Goal: Communication & Community: Answer question/provide support

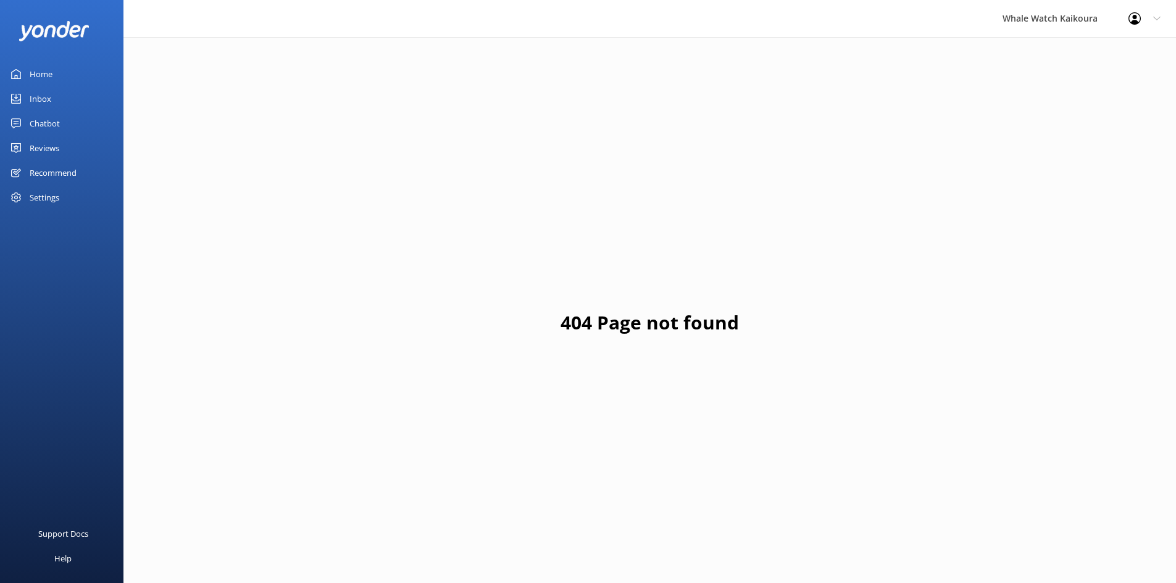
click at [56, 99] on link "Inbox" at bounding box center [61, 98] width 123 height 25
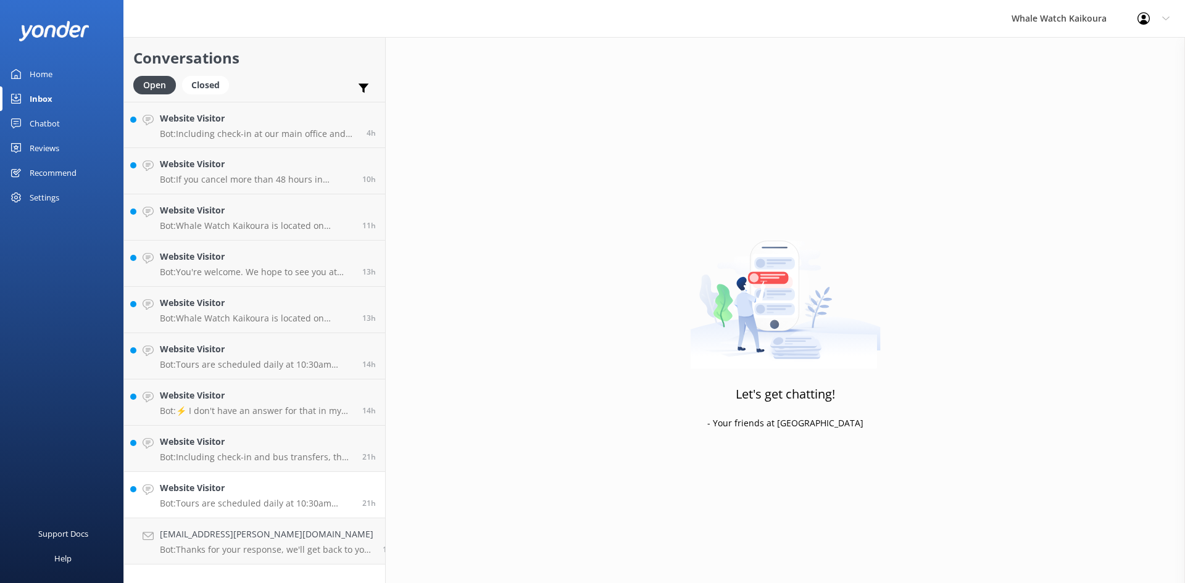
click at [218, 478] on link "Website Visitor Bot: Tours are scheduled daily at 10:30am year-round. Extra tou…" at bounding box center [254, 495] width 261 height 46
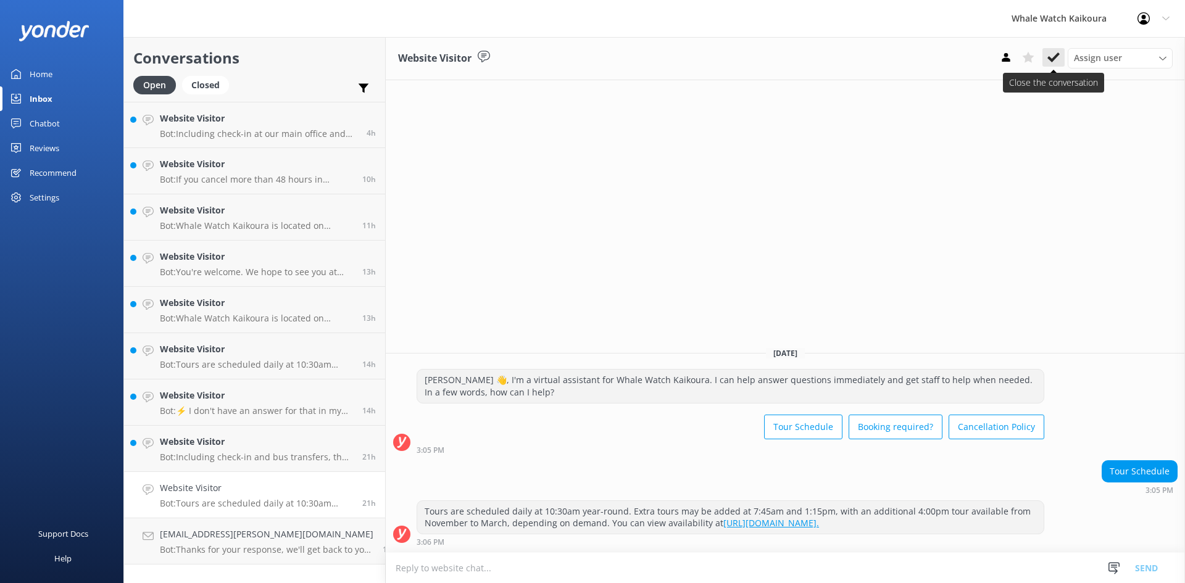
click at [1046, 59] on button at bounding box center [1053, 57] width 22 height 19
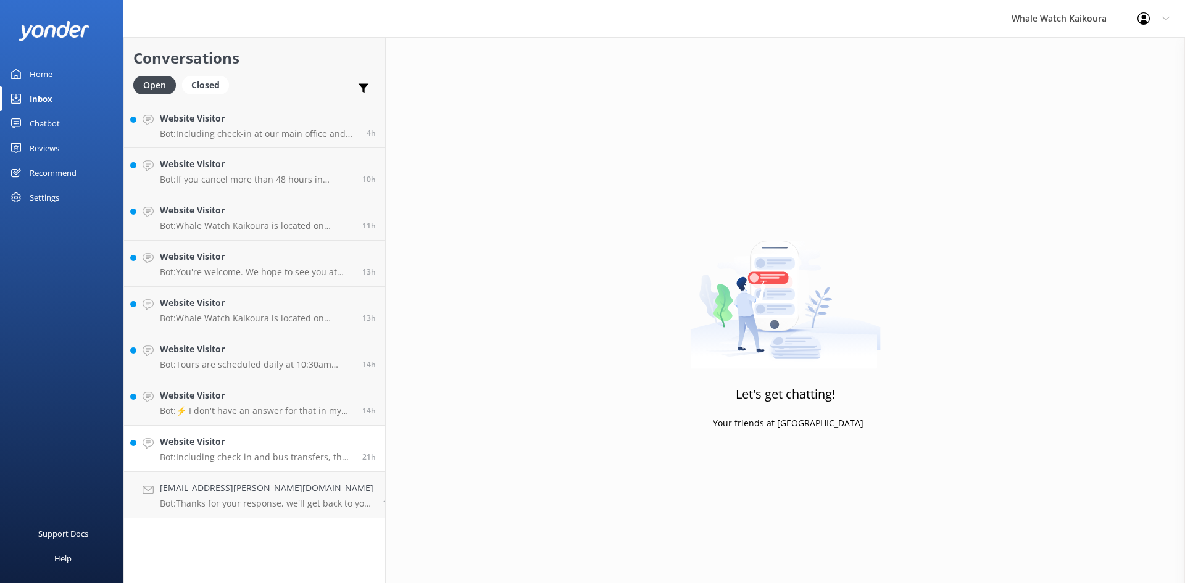
click at [220, 453] on p "Bot: Including check-in and bus transfers, the tour lasts approximately 3 hours…" at bounding box center [256, 457] width 193 height 11
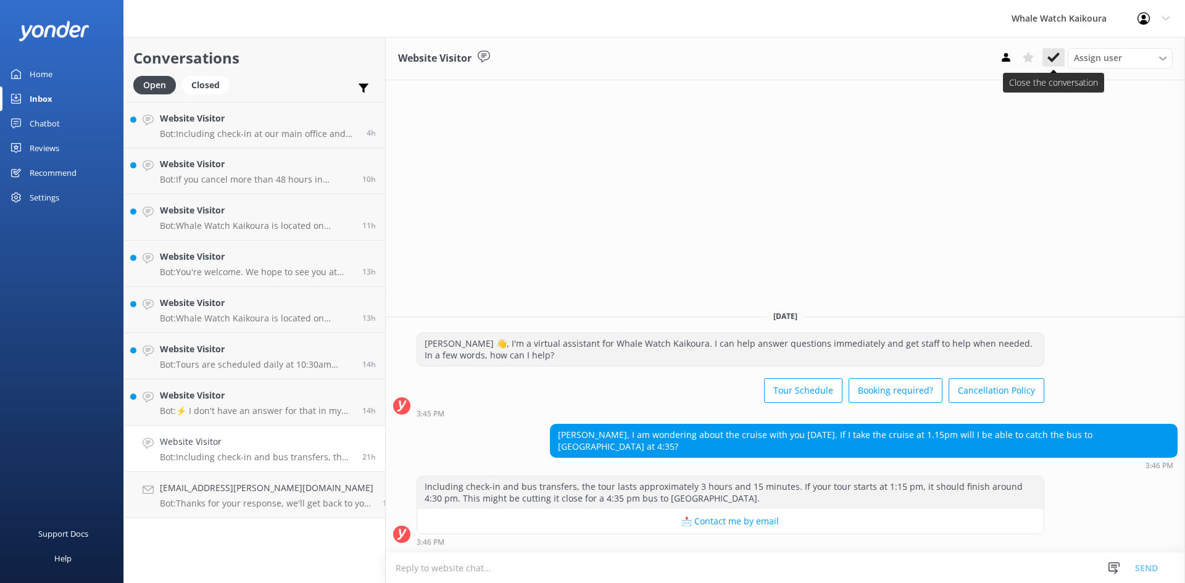
click at [1062, 61] on button at bounding box center [1053, 57] width 22 height 19
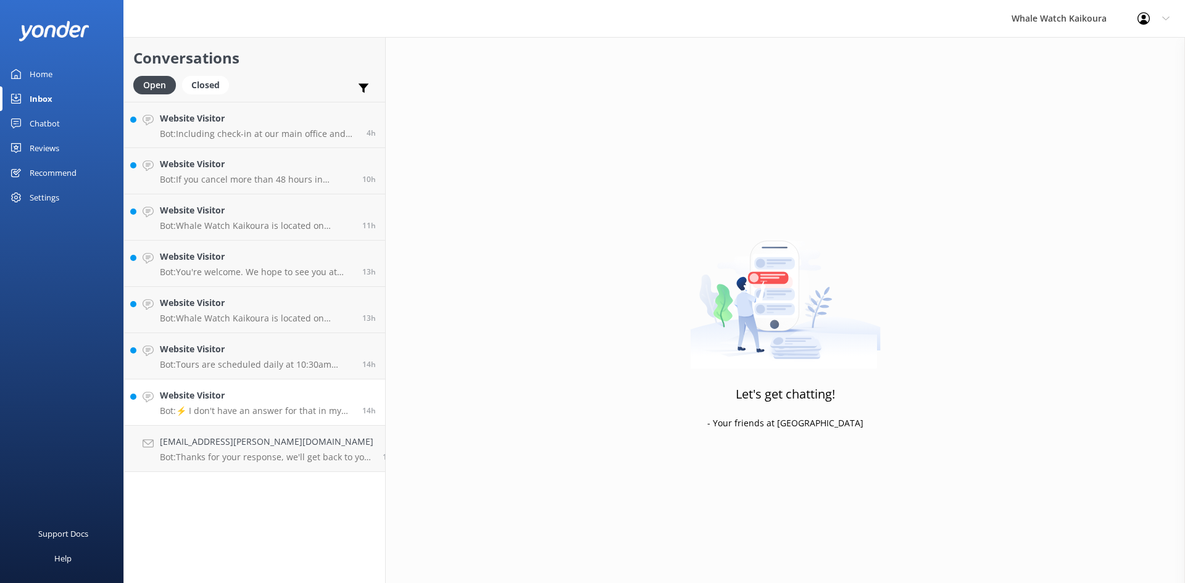
click at [289, 391] on h4 "Website Visitor" at bounding box center [256, 396] width 193 height 14
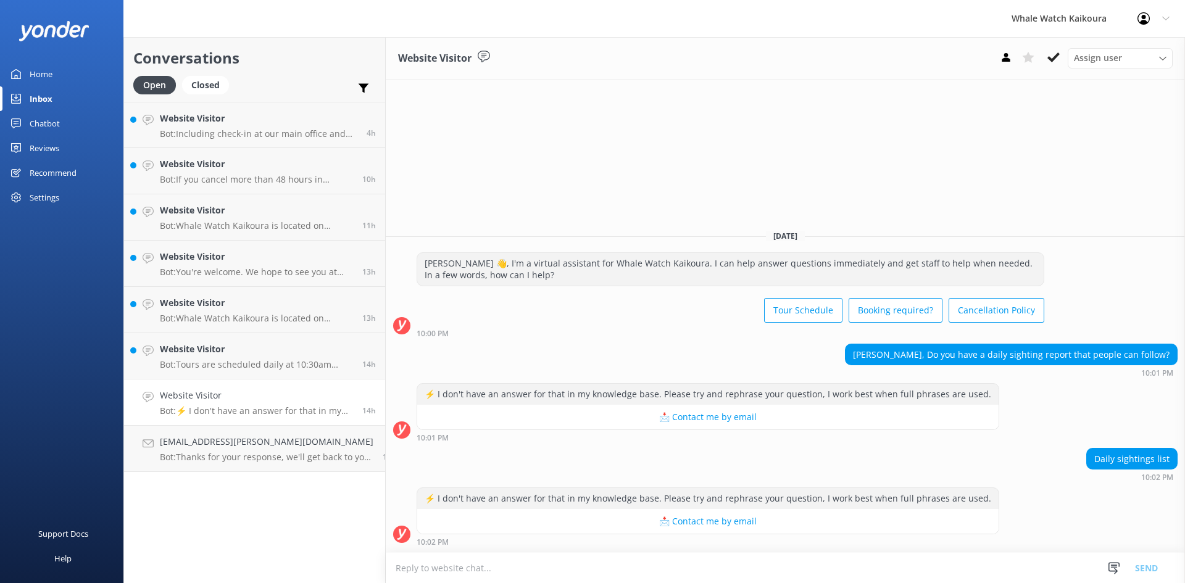
click at [670, 565] on textarea at bounding box center [785, 568] width 799 height 30
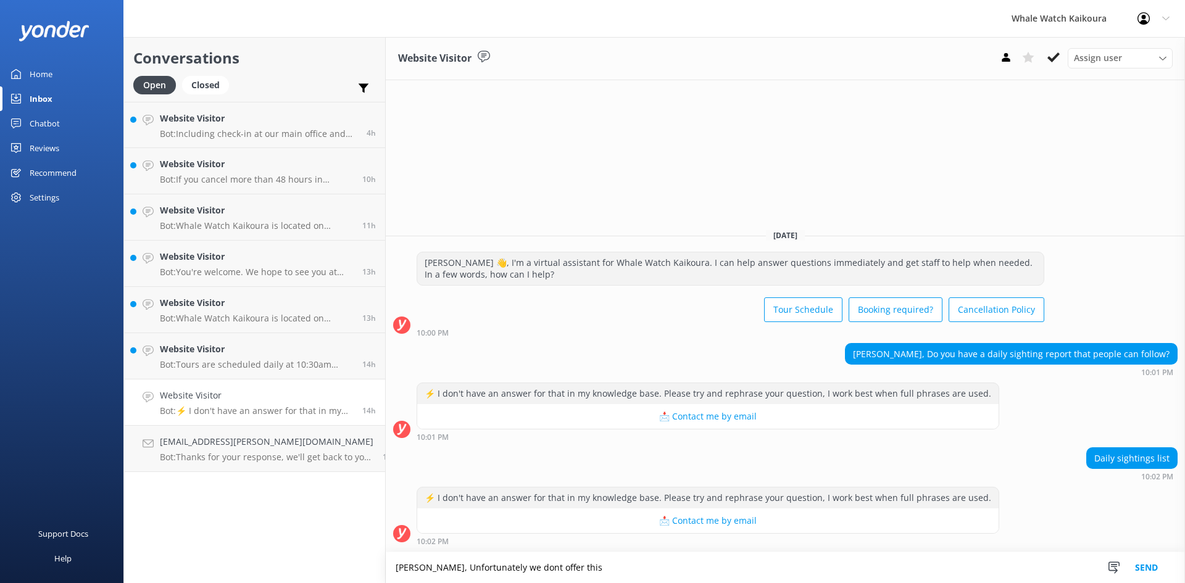
click at [501, 567] on textarea "[PERSON_NAME], Unfortunately we dont offer this" at bounding box center [785, 567] width 799 height 31
click at [594, 570] on textarea "[PERSON_NAME], Unfortunately we don't offer this" at bounding box center [785, 567] width 799 height 31
type textarea "[PERSON_NAME], Unfortunately we don't offer this. Nga Mihi Nui Keira."
click at [1145, 565] on button "Send" at bounding box center [1146, 567] width 46 height 31
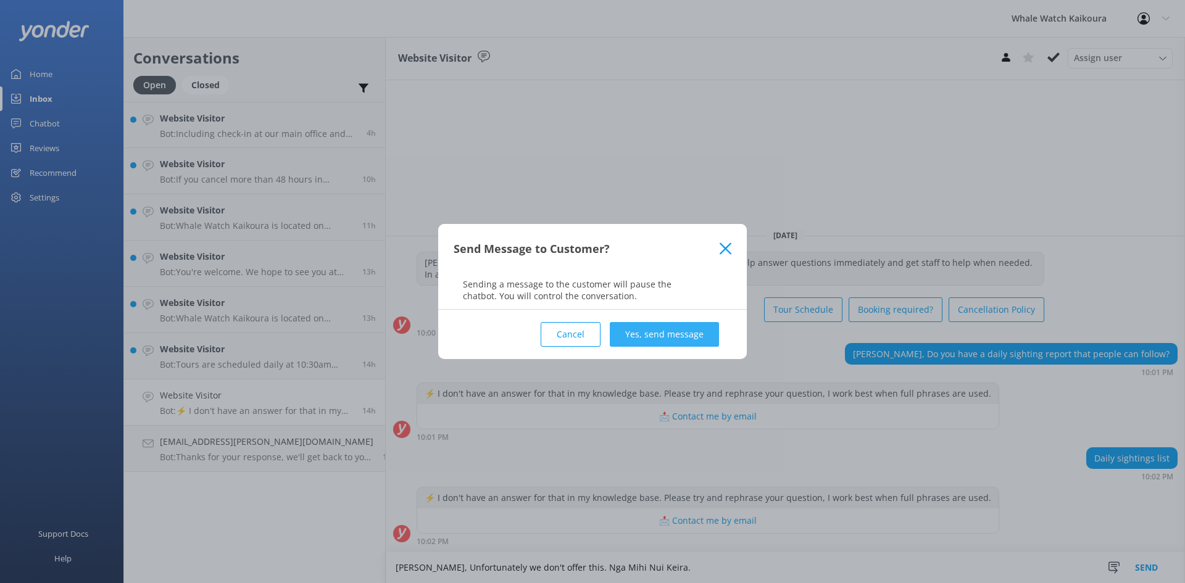
click at [672, 338] on button "Yes, send message" at bounding box center [664, 334] width 109 height 25
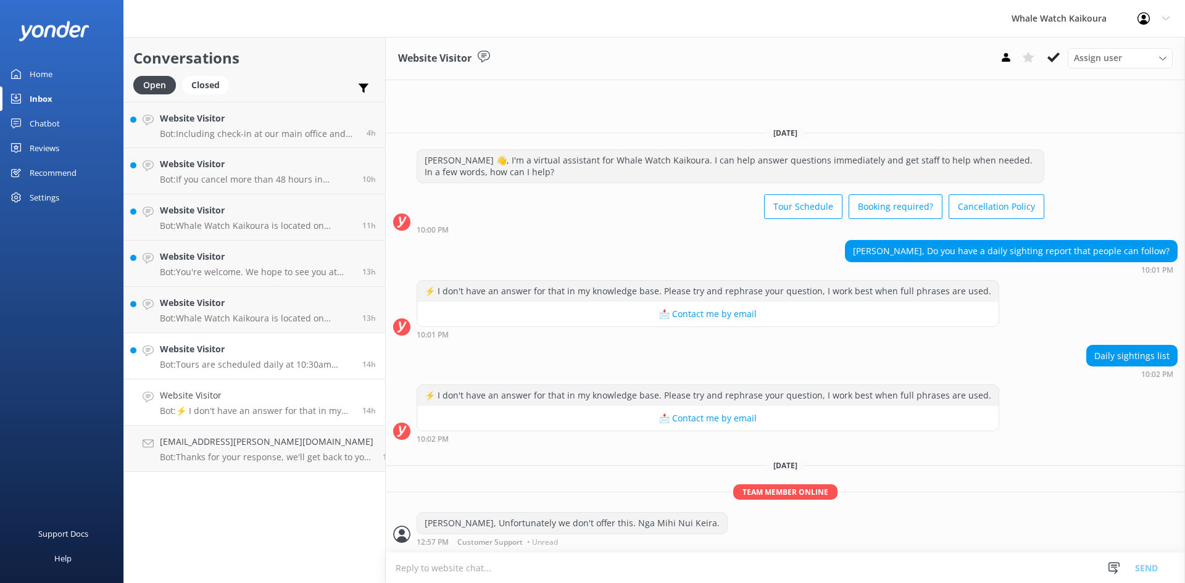
click at [206, 349] on h4 "Website Visitor" at bounding box center [256, 350] width 193 height 14
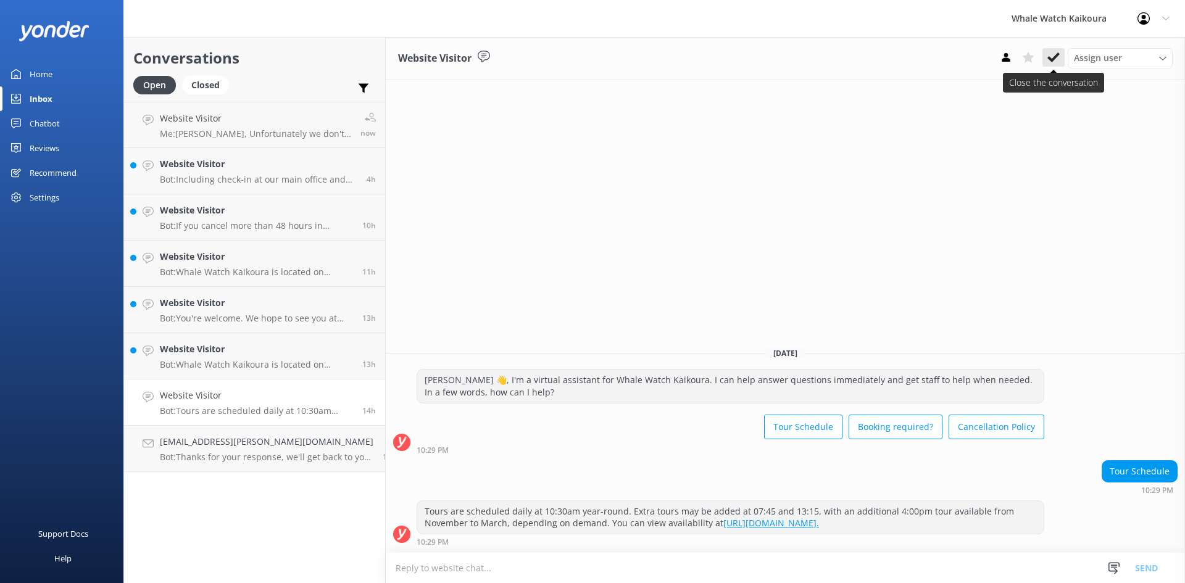
click at [1057, 60] on icon at bounding box center [1053, 57] width 12 height 12
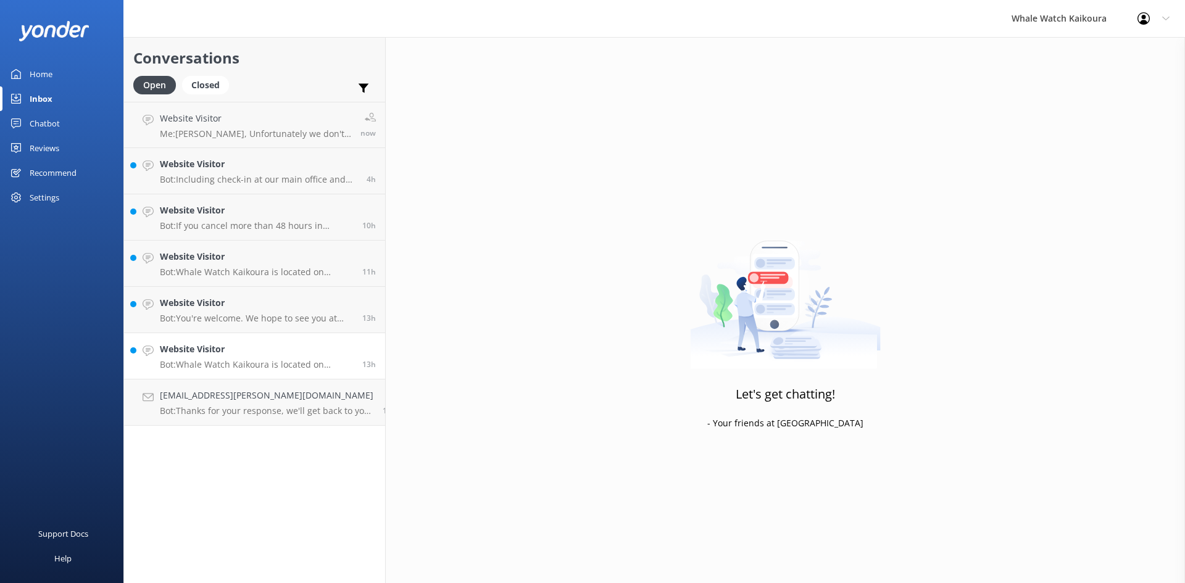
click at [274, 359] on p "Bot: Whale Watch Kaikoura is located on [GEOGRAPHIC_DATA], [STREET_ADDRESS]. Fo…" at bounding box center [256, 364] width 193 height 11
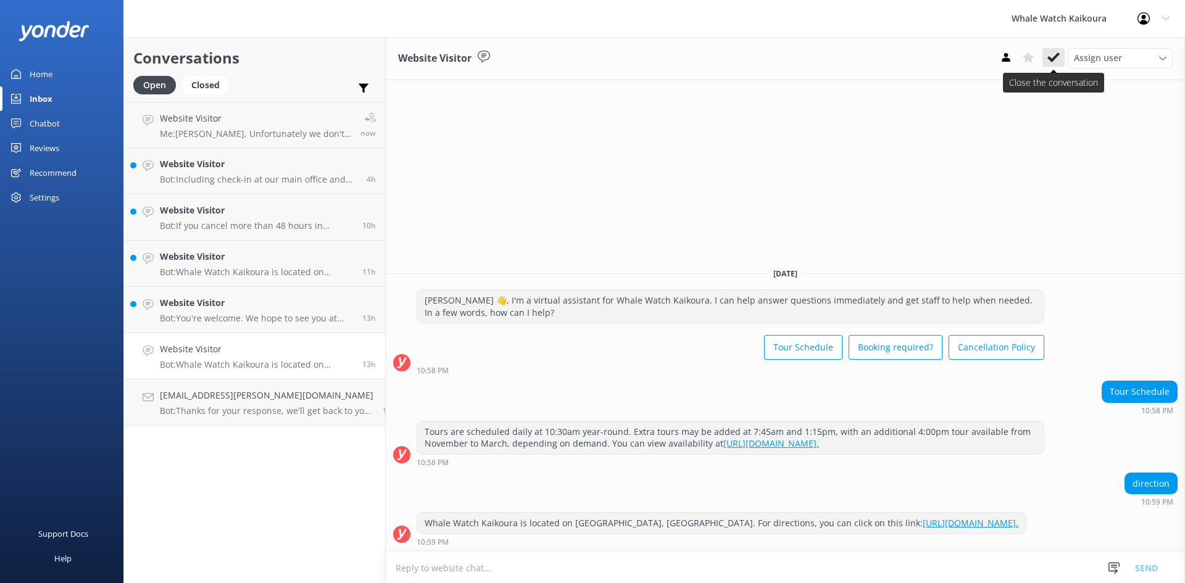
click at [1060, 56] on button at bounding box center [1053, 57] width 22 height 19
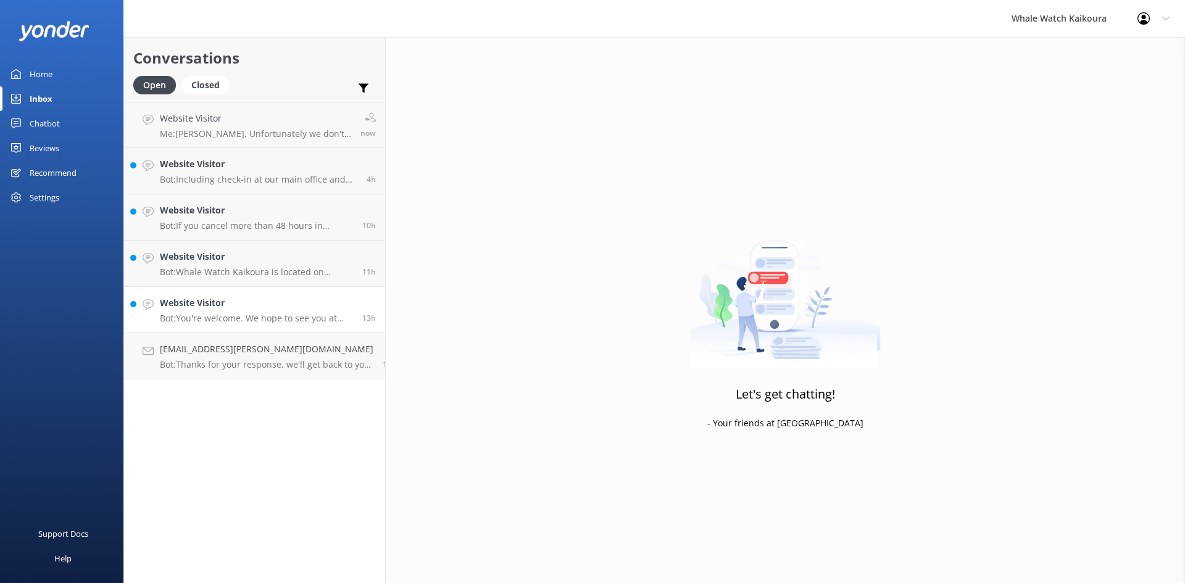
click at [236, 318] on p "Bot: You're welcome. We hope to see you at Whale Watch [PERSON_NAME] soon!" at bounding box center [256, 318] width 193 height 11
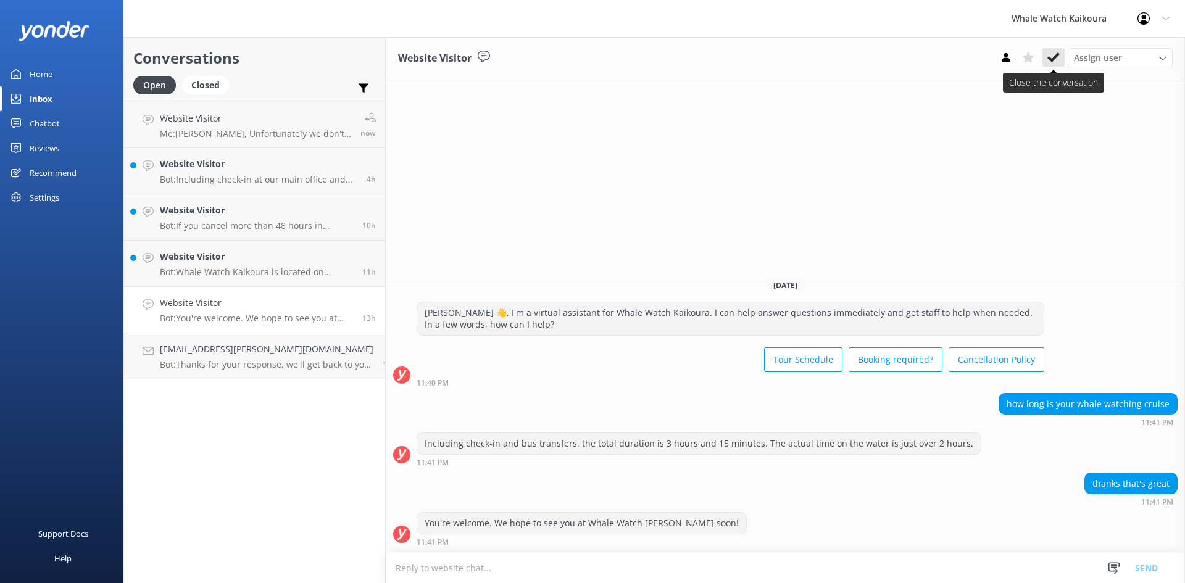
click at [1055, 66] on button at bounding box center [1053, 57] width 22 height 19
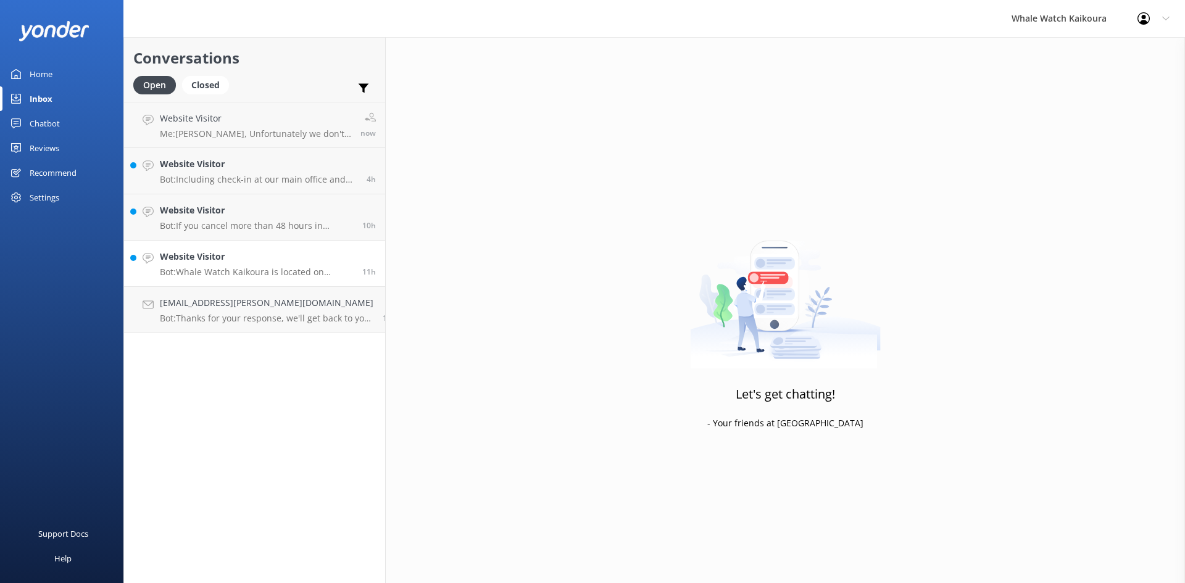
click at [231, 269] on p "Bot: Whale Watch Kaikoura is located on [GEOGRAPHIC_DATA], [STREET_ADDRESS]. Fo…" at bounding box center [256, 272] width 193 height 11
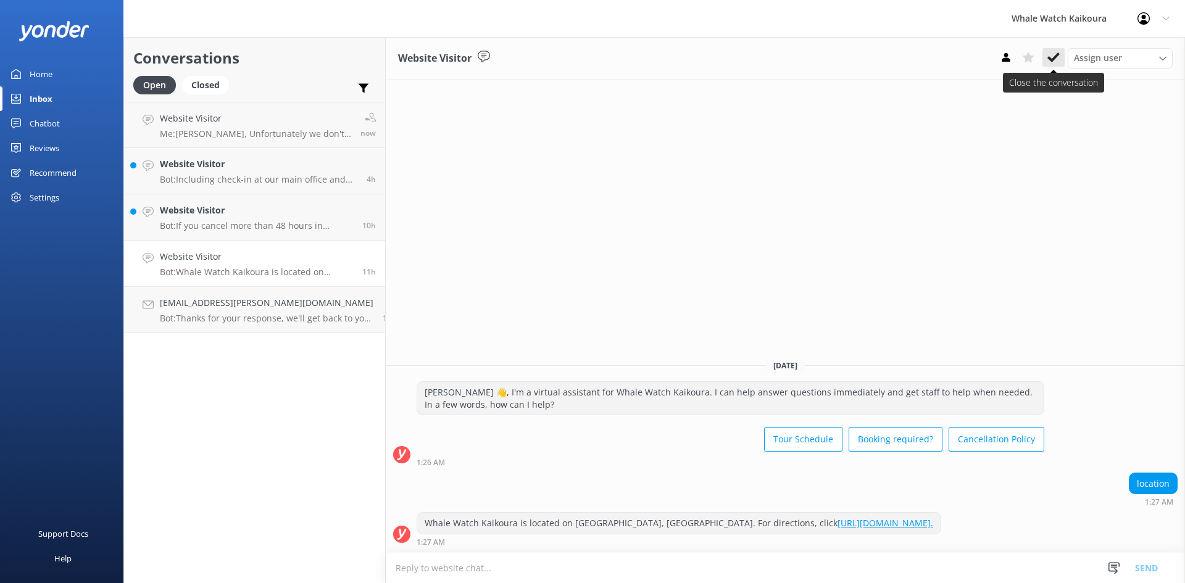
click at [1049, 65] on button at bounding box center [1053, 57] width 22 height 19
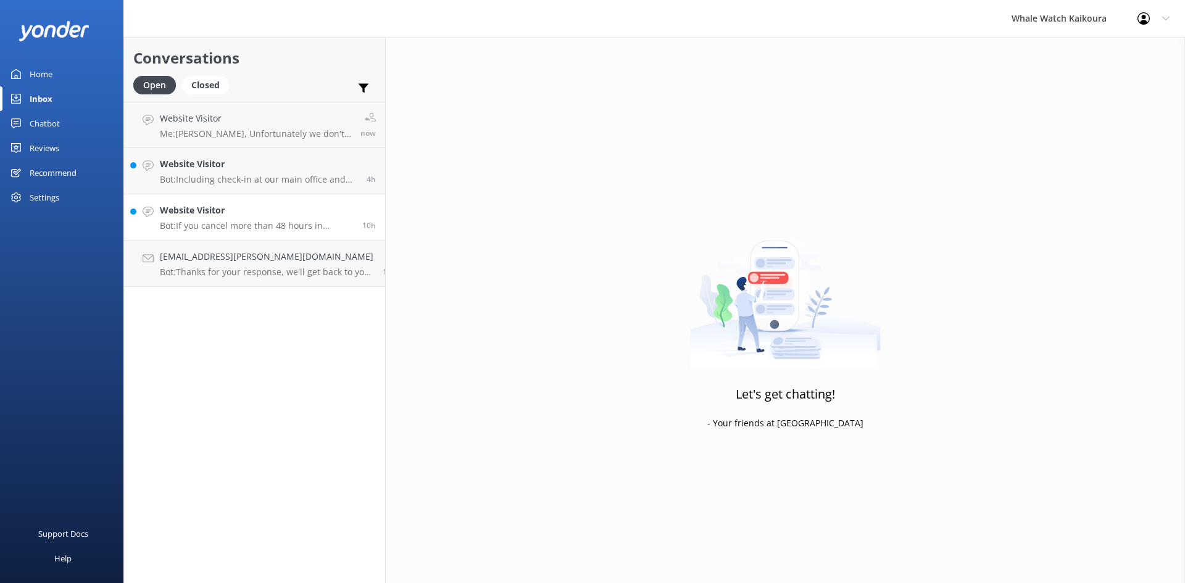
click at [201, 229] on p "Bot: If you cancel more than 48 hours in advance of your tour departure, you ge…" at bounding box center [256, 225] width 193 height 11
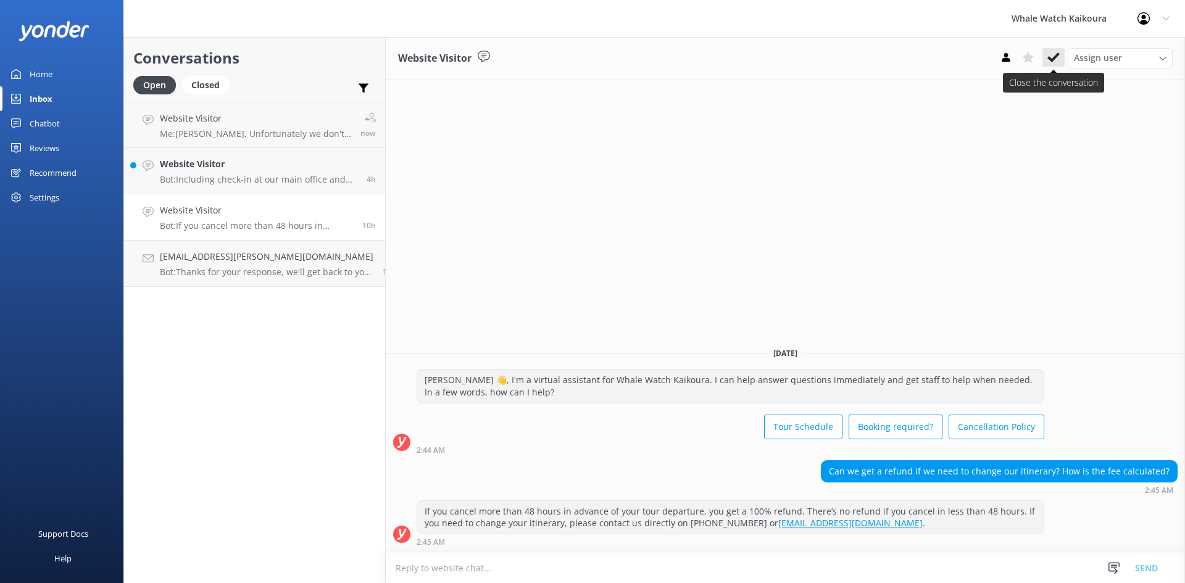
drag, startPoint x: 1054, startPoint y: 63, endPoint x: 727, endPoint y: 62, distance: 327.1
click at [1054, 62] on icon at bounding box center [1053, 57] width 12 height 12
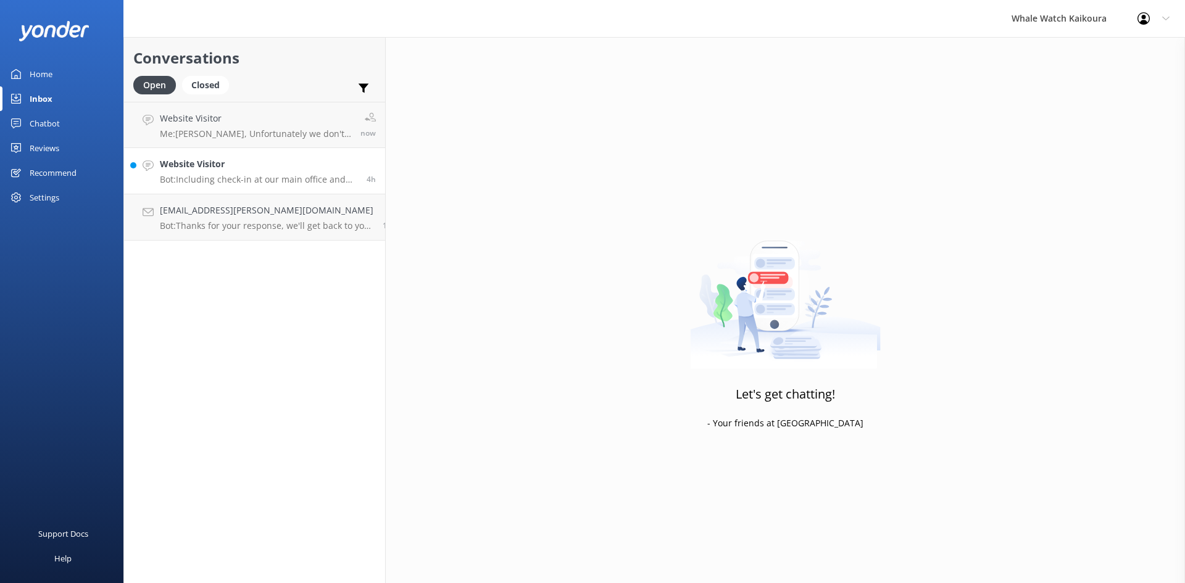
click at [289, 179] on p "Bot: Including check-in at our main office and bus transfers to and from our ma…" at bounding box center [259, 179] width 198 height 11
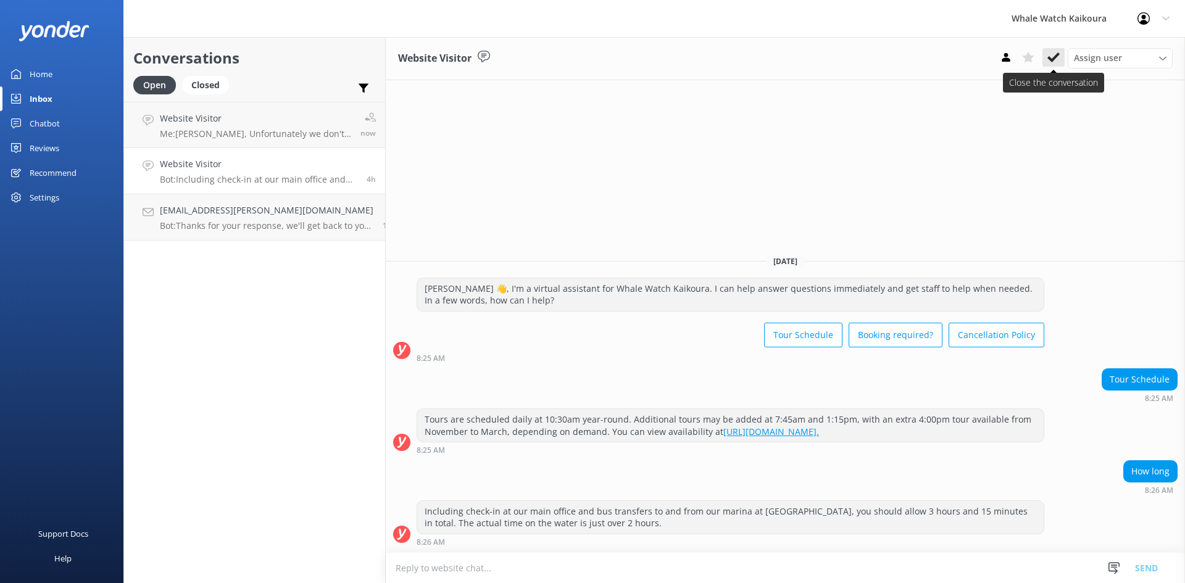
click at [1056, 56] on use at bounding box center [1053, 57] width 12 height 10
